Goal: Transaction & Acquisition: Purchase product/service

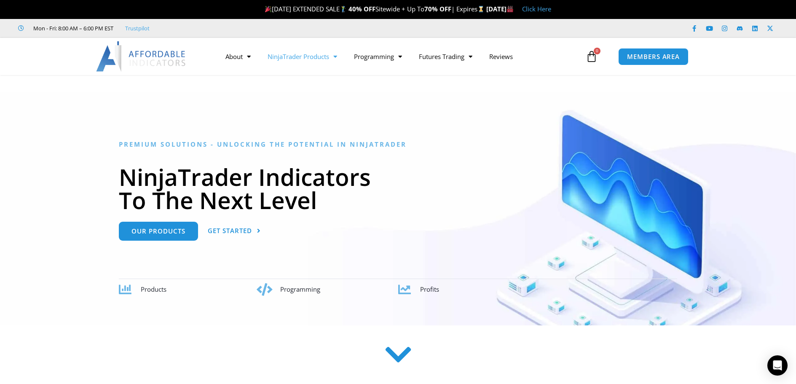
click at [320, 57] on link "NinjaTrader Products" at bounding box center [302, 56] width 86 height 19
click at [300, 74] on link "Promotions" at bounding box center [302, 73] width 86 height 15
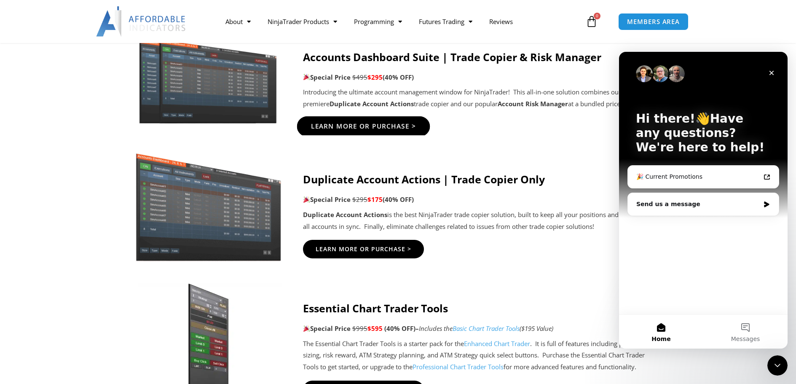
scroll to position [506, 0]
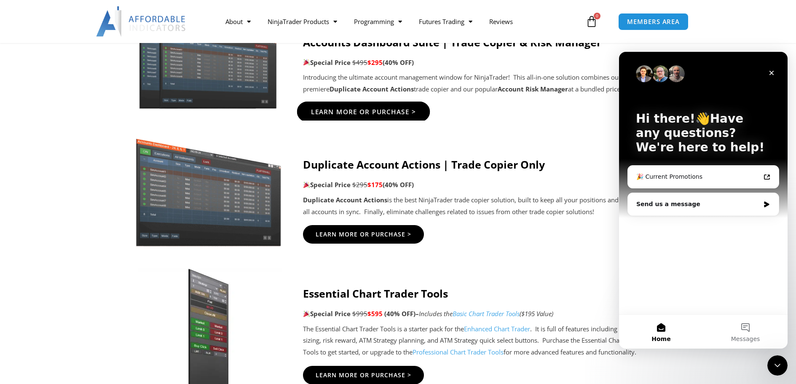
click at [359, 113] on span "Learn More Or Purchase >" at bounding box center [363, 112] width 105 height 6
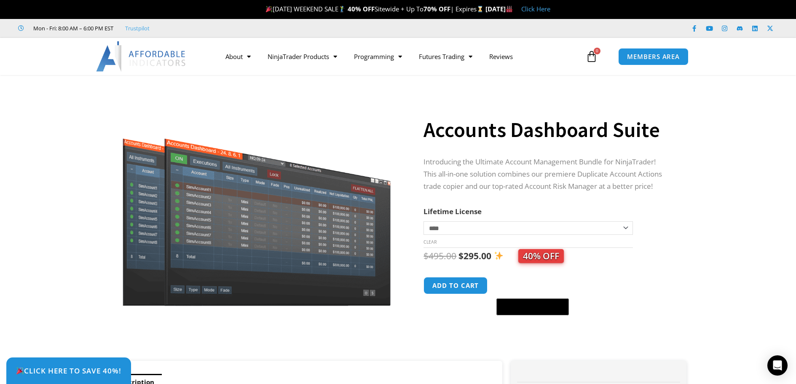
click at [626, 228] on select "**********" at bounding box center [527, 227] width 209 height 13
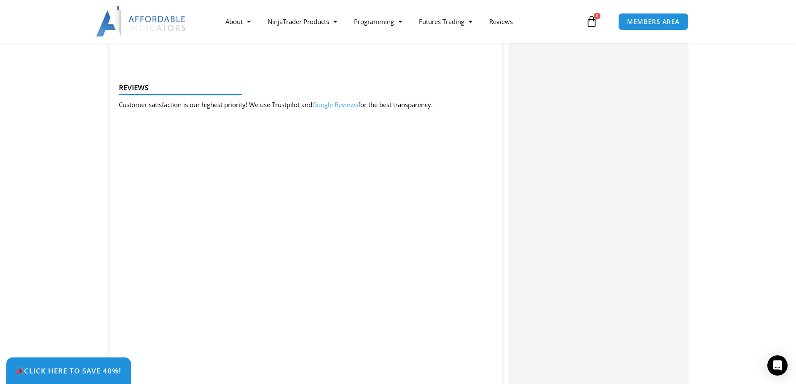
scroll to position [1180, 0]
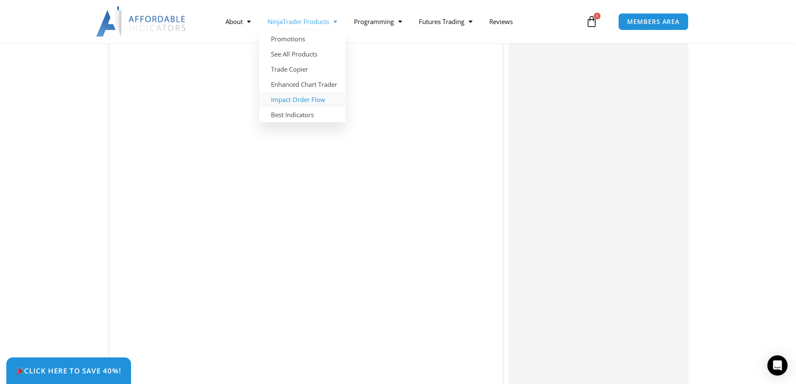
click at [306, 100] on link "Impact Order Flow" at bounding box center [302, 99] width 86 height 15
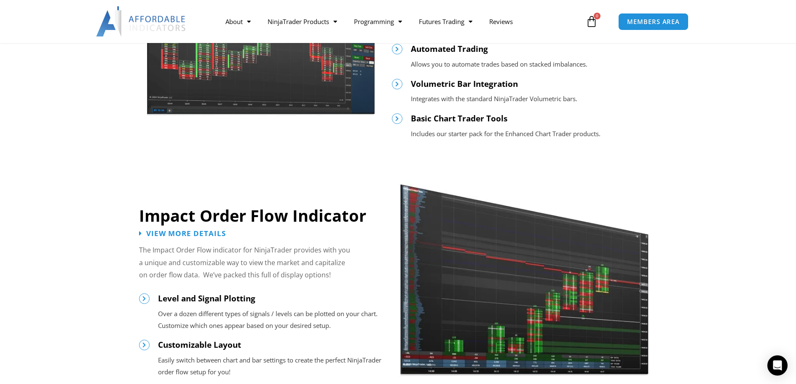
scroll to position [590, 0]
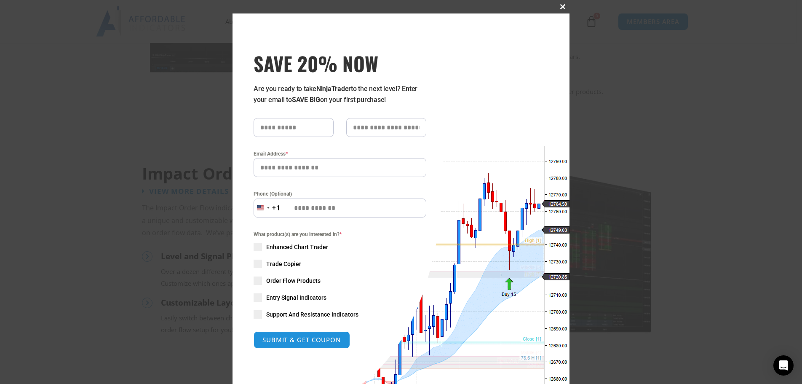
click at [559, 5] on span at bounding box center [562, 6] width 13 height 5
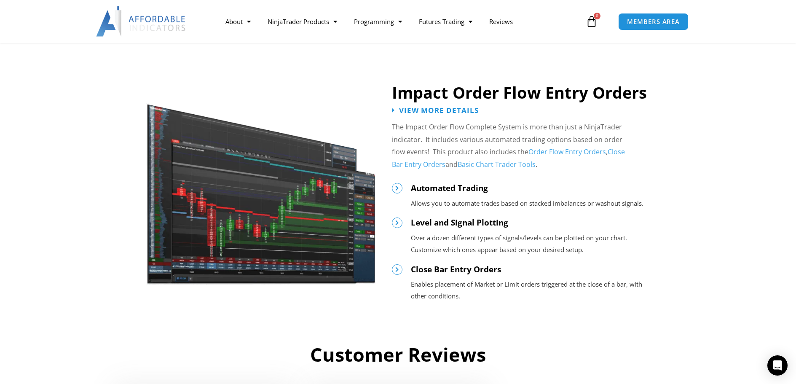
scroll to position [887, 0]
